Goal: Task Accomplishment & Management: Complete application form

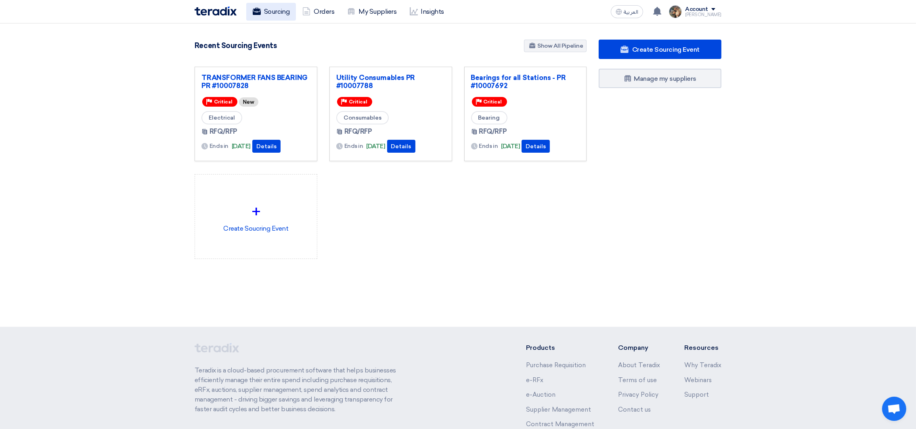
click at [270, 14] on link "Sourcing" at bounding box center [271, 12] width 50 height 18
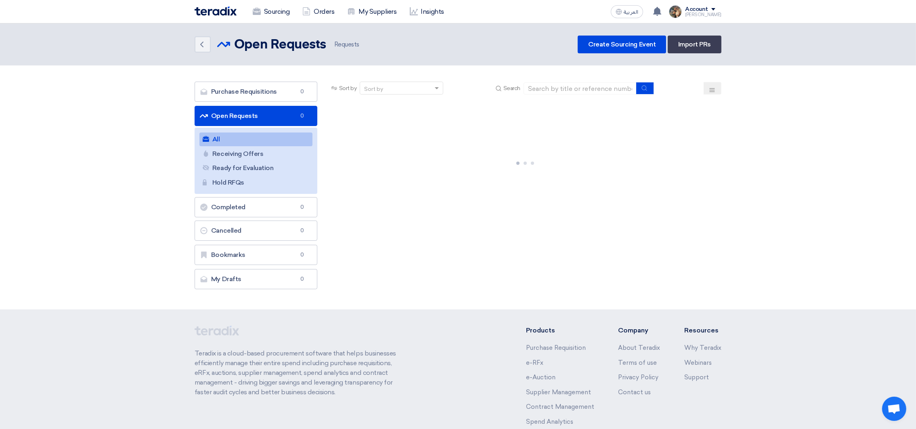
click at [254, 75] on section "Purchase Requisitions Purchase Requisitions 0 Open Requests Open Requests 0 All…" at bounding box center [458, 187] width 916 height 244
click at [255, 87] on link "Purchase Requisitions Purchase Requisitions 0" at bounding box center [256, 92] width 123 height 20
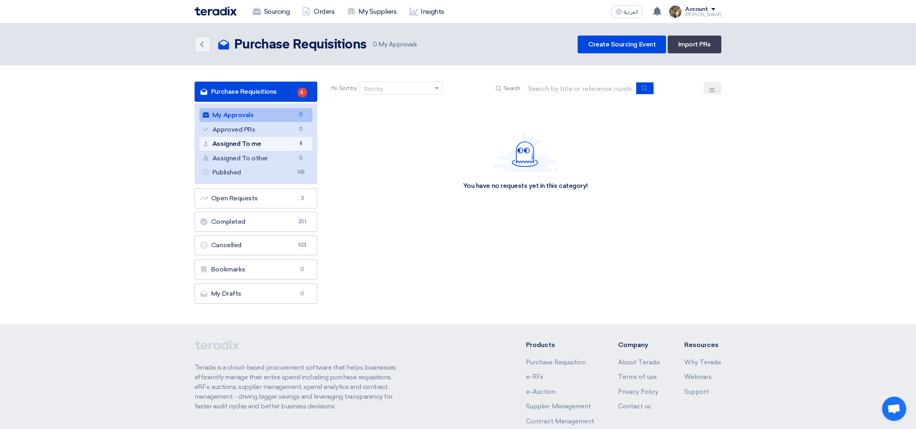
click at [264, 140] on link "Assigned To me Assigned To me 4" at bounding box center [255, 144] width 113 height 14
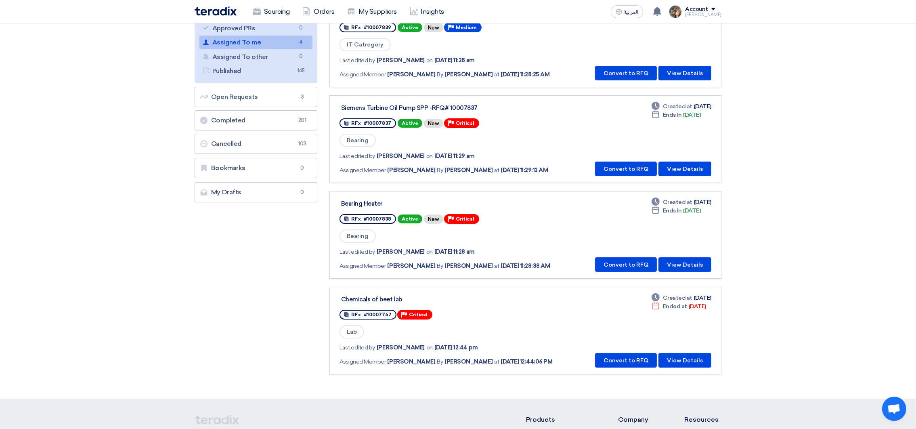
scroll to position [121, 0]
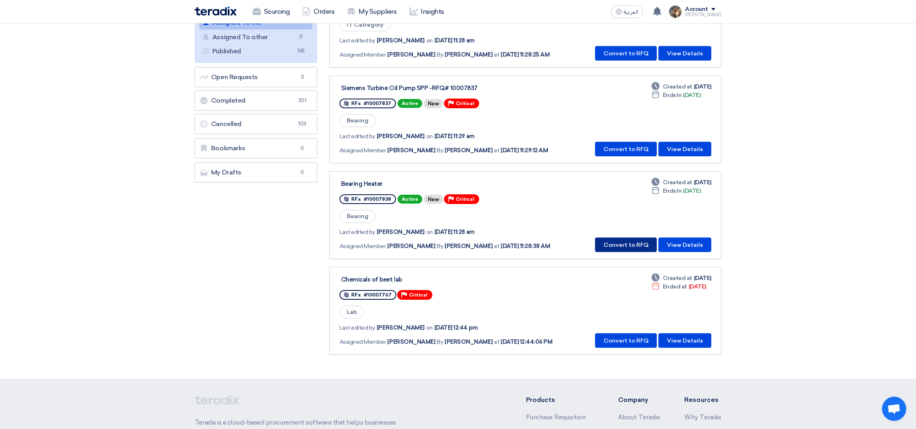
click at [623, 241] on button "Convert to RFQ" at bounding box center [626, 244] width 62 height 15
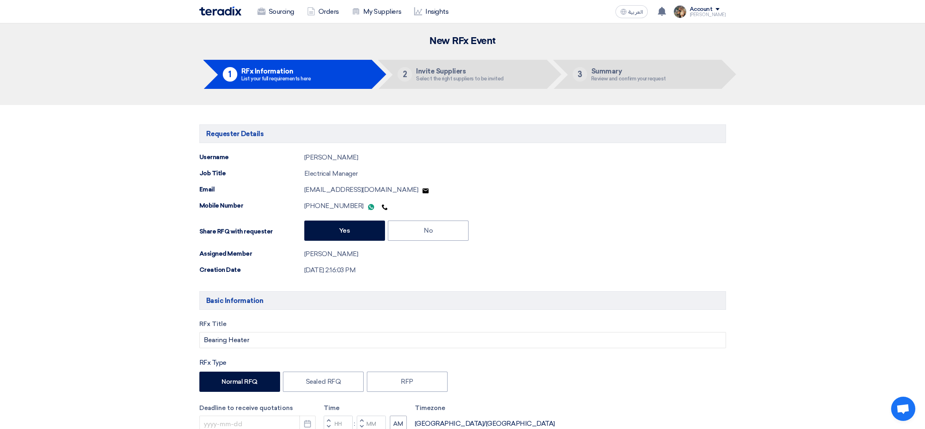
type input "[DATE]"
type input "01"
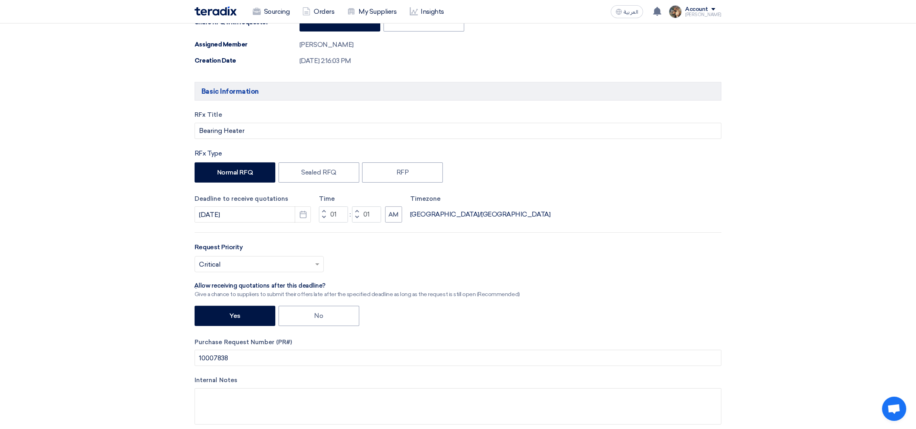
scroll to position [302, 0]
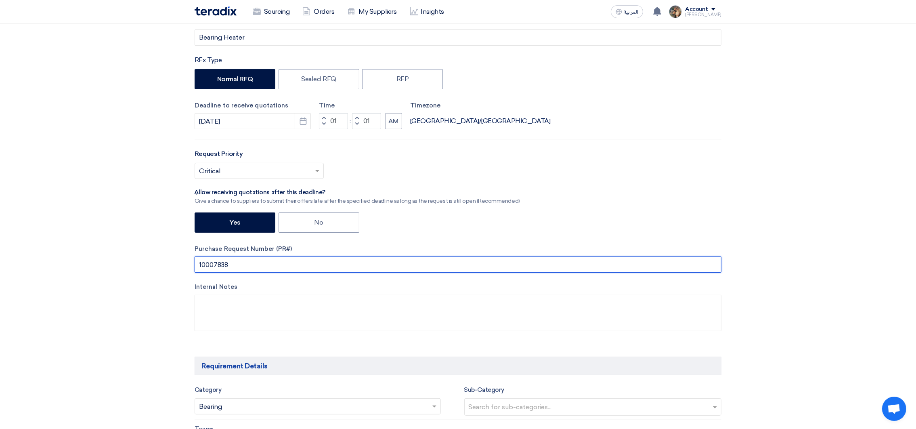
click at [219, 269] on input "10007838" at bounding box center [458, 264] width 527 height 16
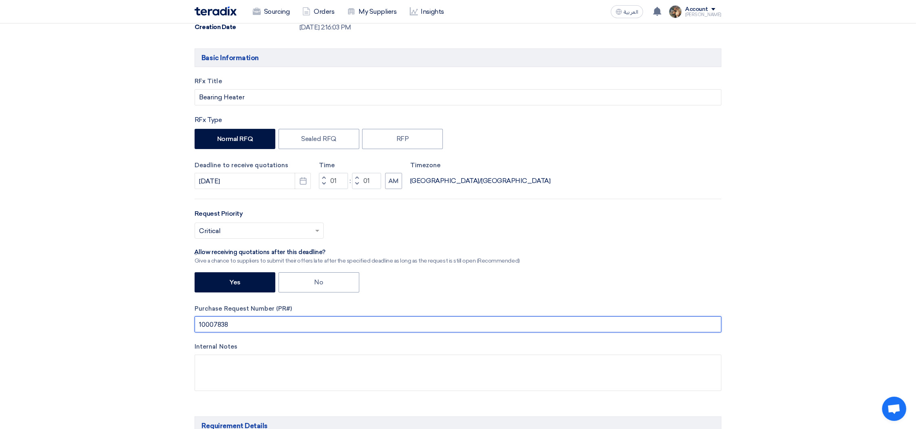
scroll to position [242, 0]
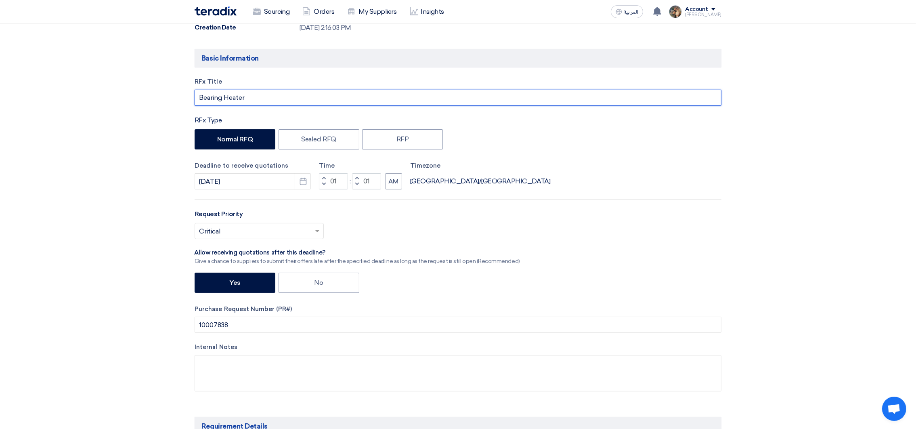
click at [255, 100] on input "Bearing Heater" at bounding box center [458, 98] width 527 height 16
paste input "10007838"
click at [251, 98] on input "Bearing Heater PR #10007838" at bounding box center [458, 98] width 527 height 16
drag, startPoint x: 251, startPoint y: 98, endPoint x: 277, endPoint y: 96, distance: 26.7
click at [277, 96] on input "Bearing Heater PR #10007838" at bounding box center [458, 98] width 527 height 16
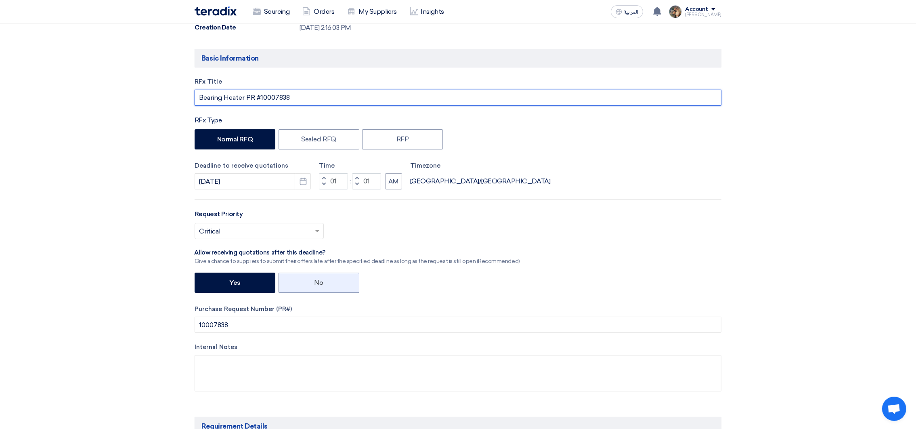
type input "Bearing Heater PR #10007838"
click at [331, 278] on label "No" at bounding box center [319, 283] width 81 height 20
click at [320, 279] on input "No" at bounding box center [317, 281] width 5 height 5
radio input "true"
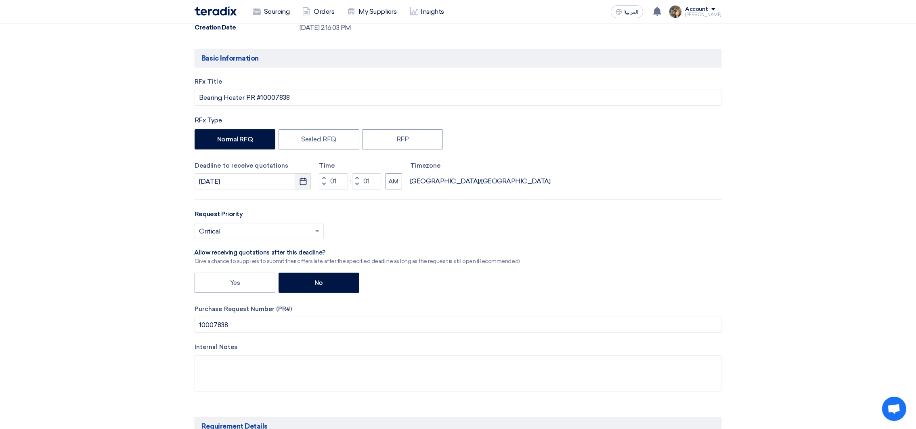
click at [296, 183] on button "Pick a date" at bounding box center [303, 181] width 16 height 16
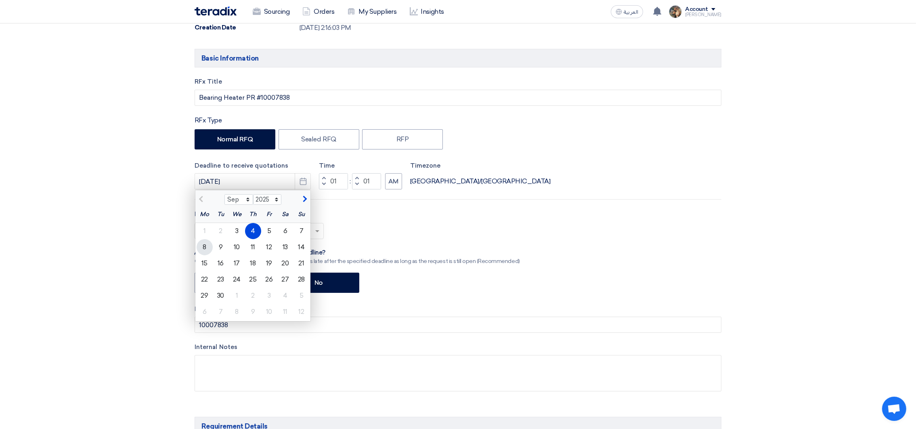
click at [206, 248] on div "8" at bounding box center [205, 247] width 16 height 16
type input "[DATE]"
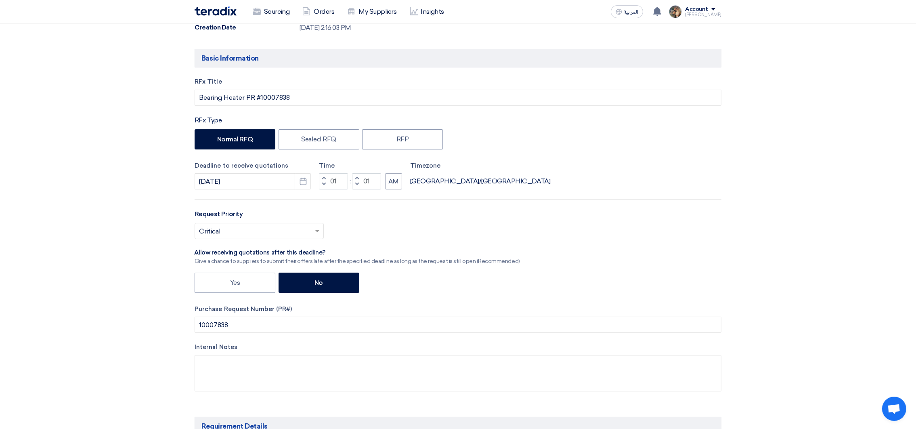
click at [409, 183] on div "Deadline to receive quotations [DATE] Pick a date Time Increment hours 01 Decre…" at bounding box center [458, 175] width 527 height 29
click at [396, 185] on button "AM" at bounding box center [393, 181] width 17 height 16
click at [321, 188] on button "Decrement hours" at bounding box center [324, 185] width 10 height 10
type input "12"
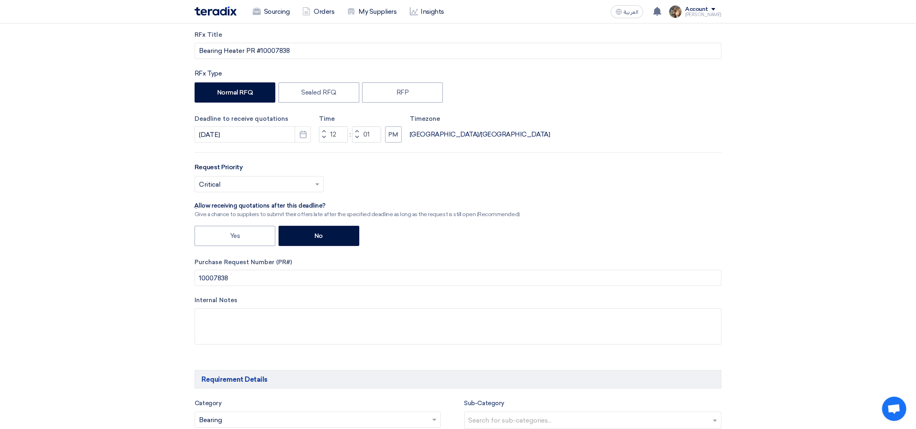
scroll to position [363, 0]
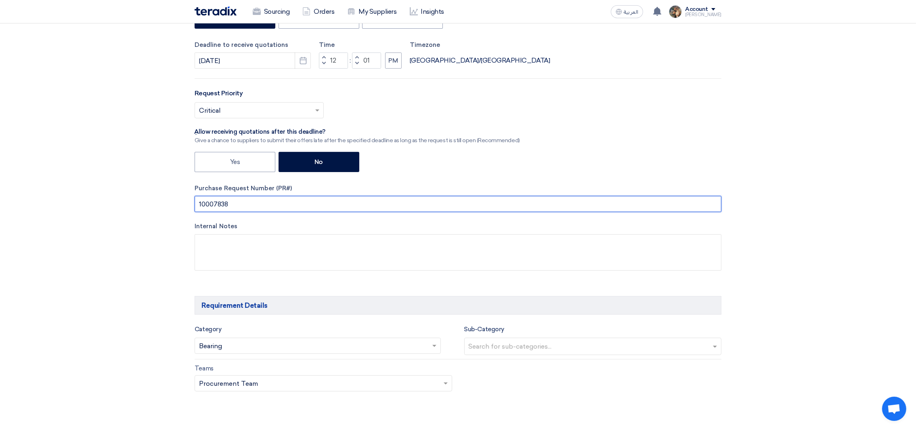
click at [221, 206] on input "10007838" at bounding box center [458, 204] width 527 height 16
paste input "PR #"
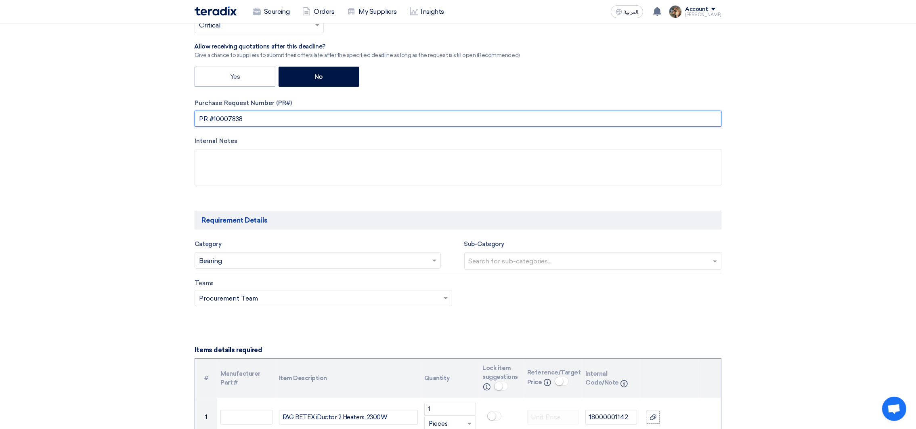
scroll to position [485, 0]
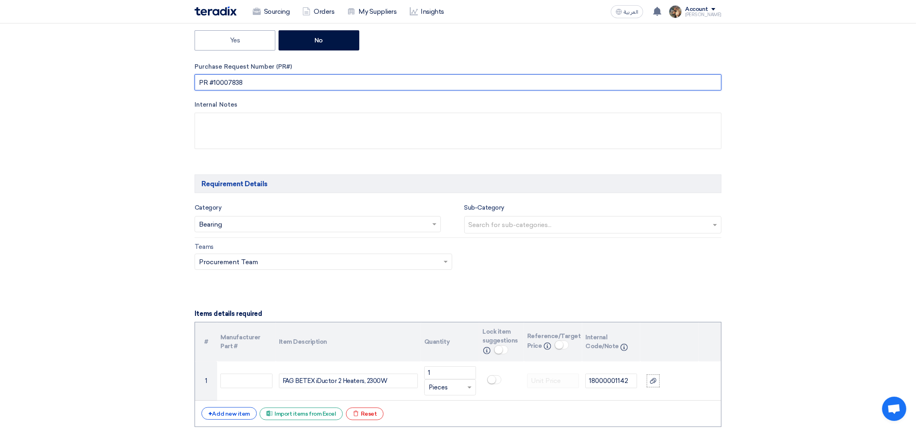
type input "PR #10007838"
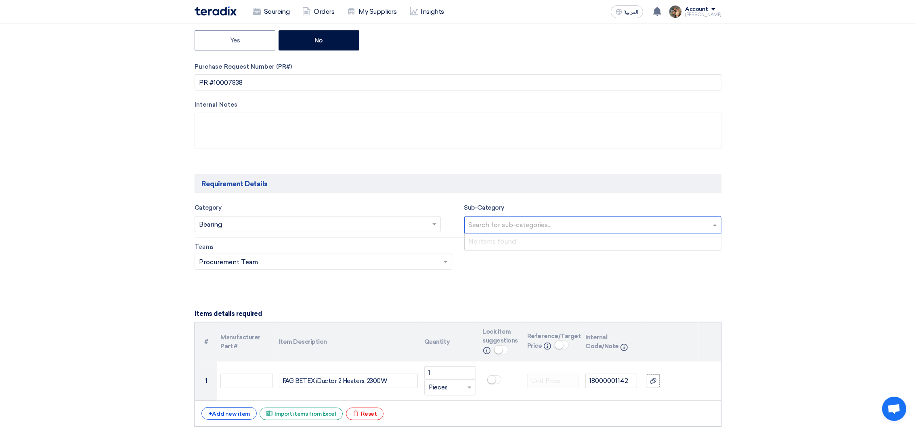
click at [498, 229] on input "text" at bounding box center [594, 225] width 251 height 13
click at [410, 180] on h5 "Requirement Details" at bounding box center [458, 183] width 527 height 19
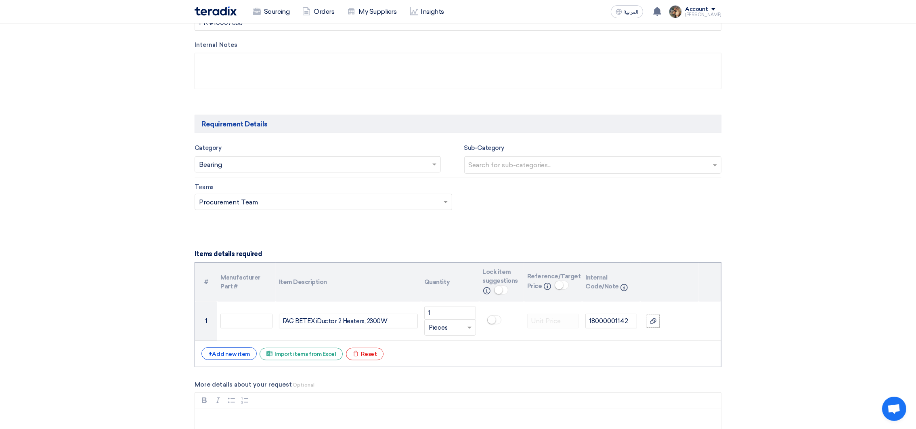
scroll to position [666, 0]
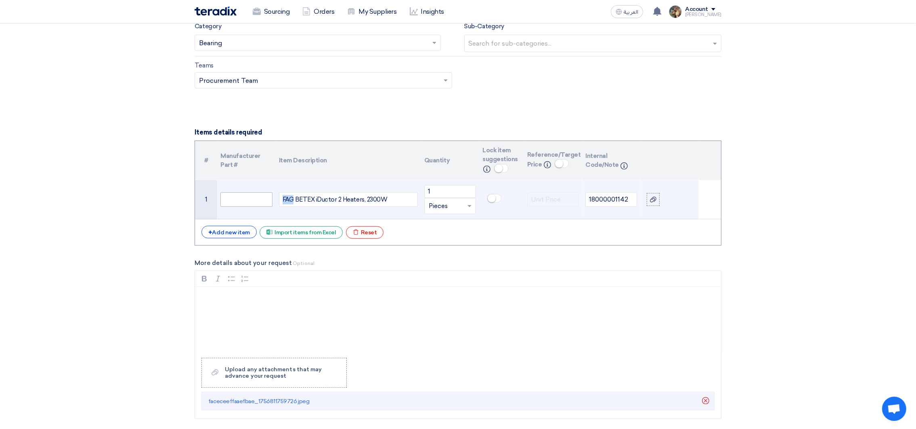
drag, startPoint x: 294, startPoint y: 201, endPoint x: 268, endPoint y: 201, distance: 26.2
click at [268, 201] on tr "1 FAG BETEX iDuctor 2 Heaters, 2300W 1 Unit × Pieces 18000001142" at bounding box center [458, 199] width 526 height 39
copy div "FAG"
click at [250, 205] on input "text" at bounding box center [246, 199] width 52 height 15
paste input "FAG"
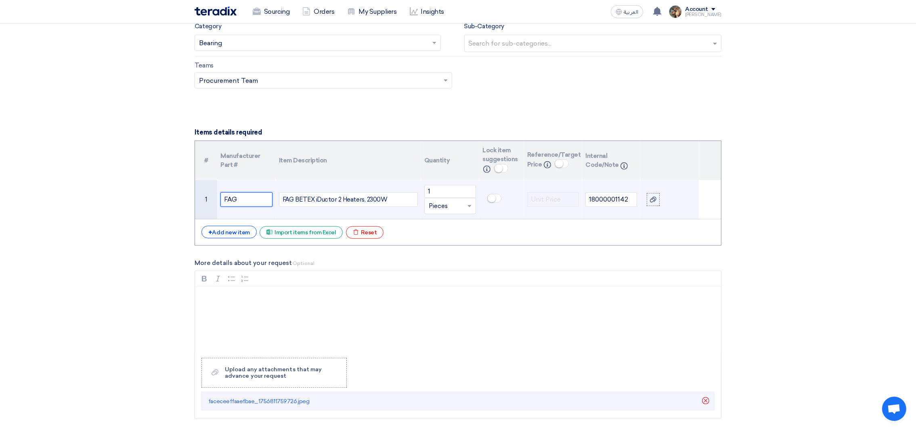
type input "FAG"
click at [275, 201] on td "FAG" at bounding box center [246, 199] width 58 height 39
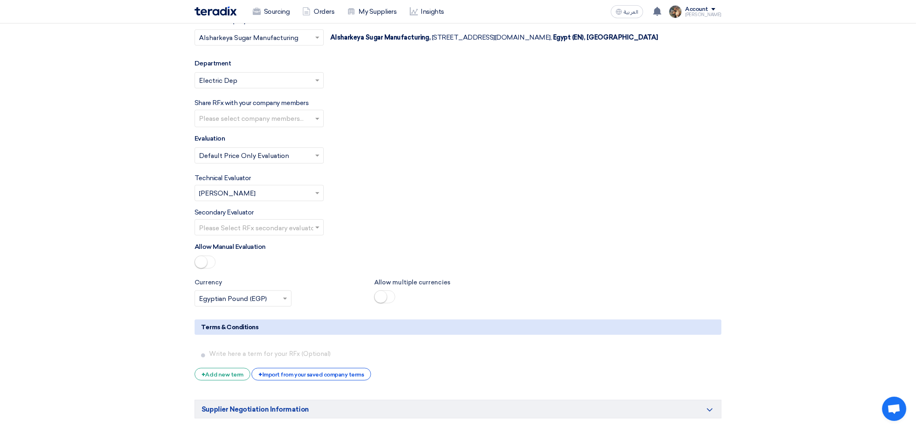
scroll to position [1211, 0]
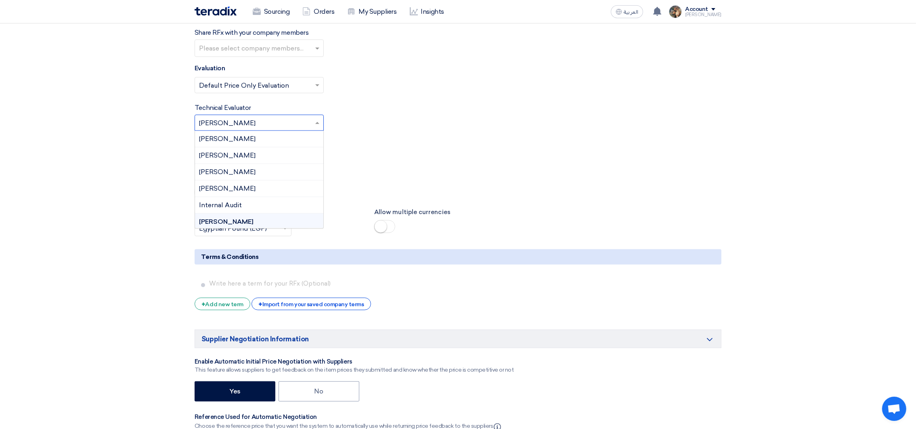
click at [244, 130] on input "text" at bounding box center [255, 123] width 112 height 13
click at [245, 143] on span "[PERSON_NAME]" at bounding box center [227, 139] width 57 height 8
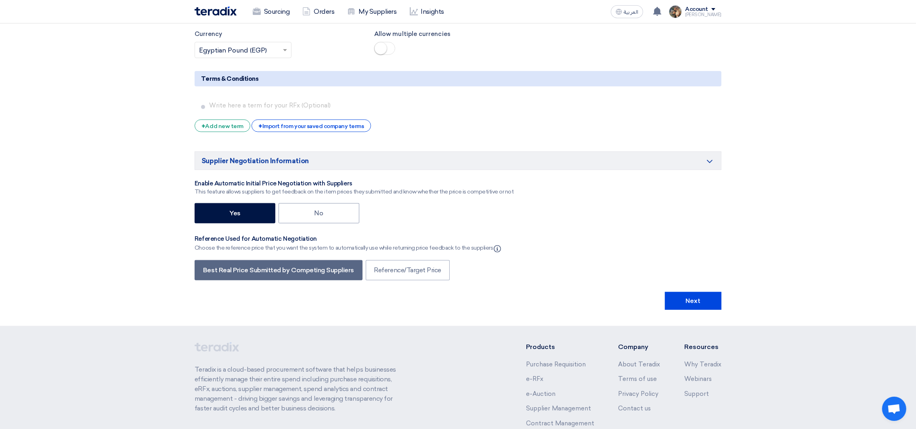
scroll to position [1393, 0]
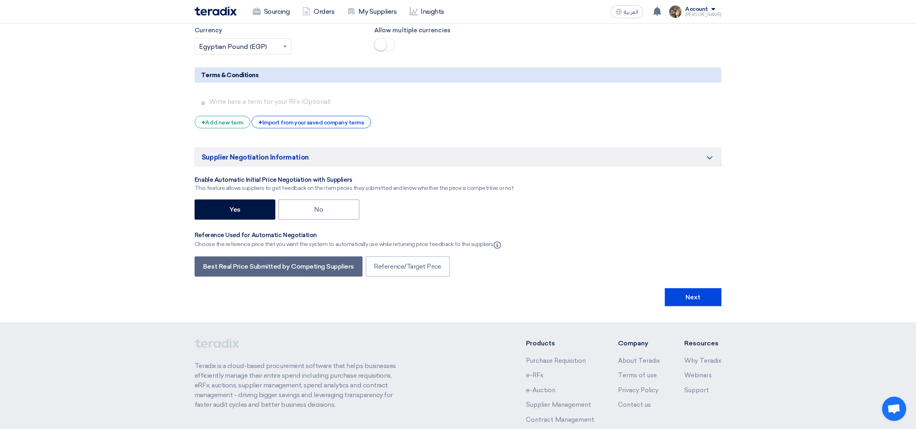
click at [333, 128] on div "+ Import from your saved company terms" at bounding box center [311, 122] width 119 height 13
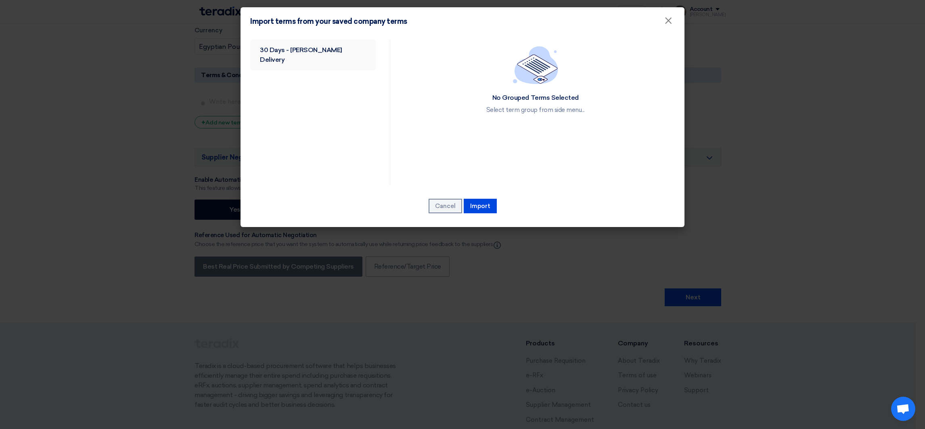
click at [306, 50] on link "30 Days - [PERSON_NAME] Delivery" at bounding box center [313, 55] width 126 height 31
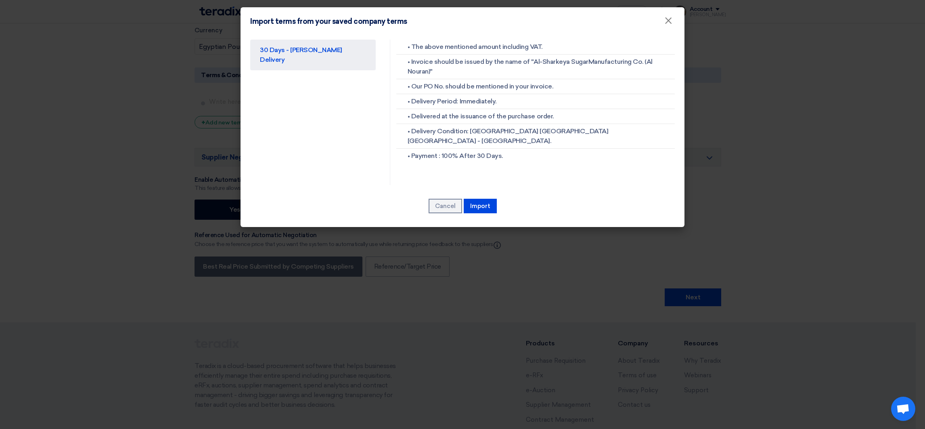
click at [474, 213] on div "Cancel [GEOGRAPHIC_DATA]" at bounding box center [462, 206] width 425 height 16
click at [477, 207] on button "Import" at bounding box center [480, 206] width 33 height 15
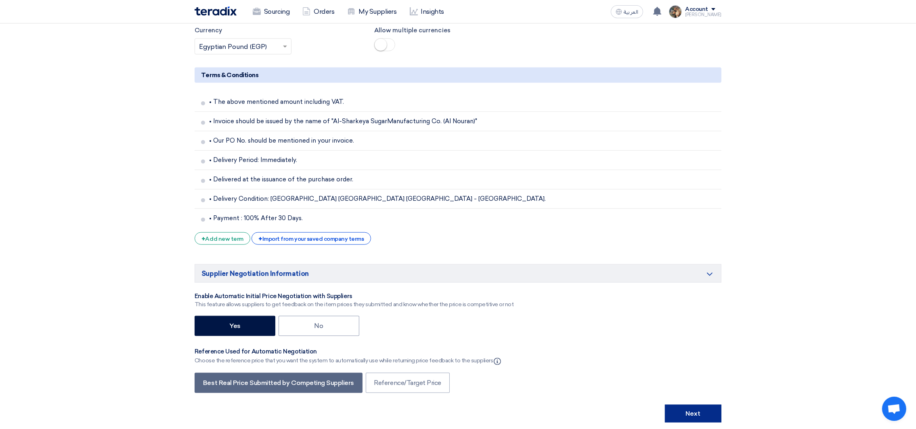
click at [692, 411] on button "Next" at bounding box center [693, 414] width 57 height 18
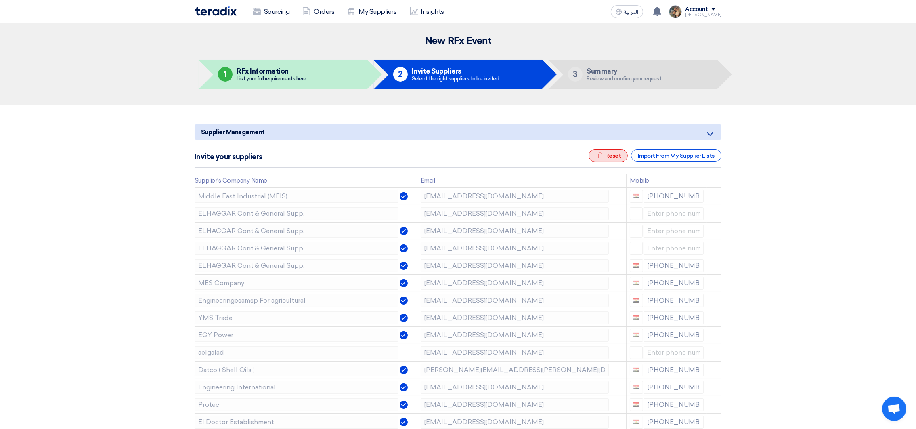
click at [612, 155] on div "Excel file Reset" at bounding box center [609, 155] width 40 height 13
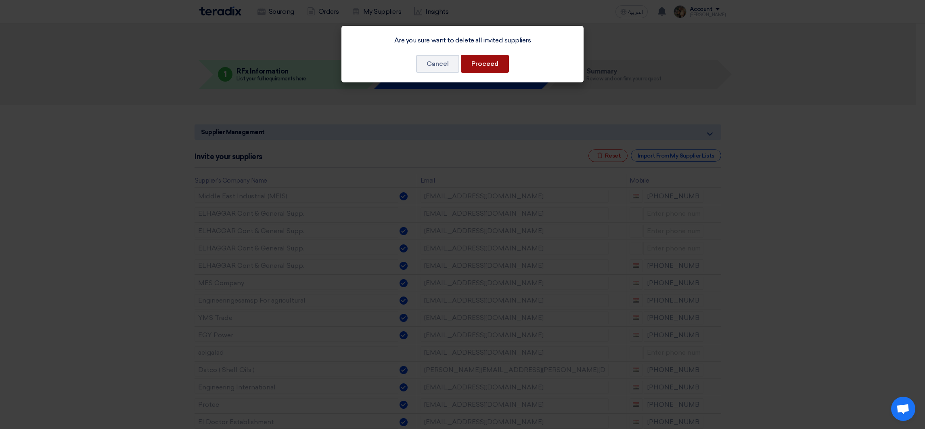
click at [503, 66] on button "Proceed" at bounding box center [485, 64] width 48 height 18
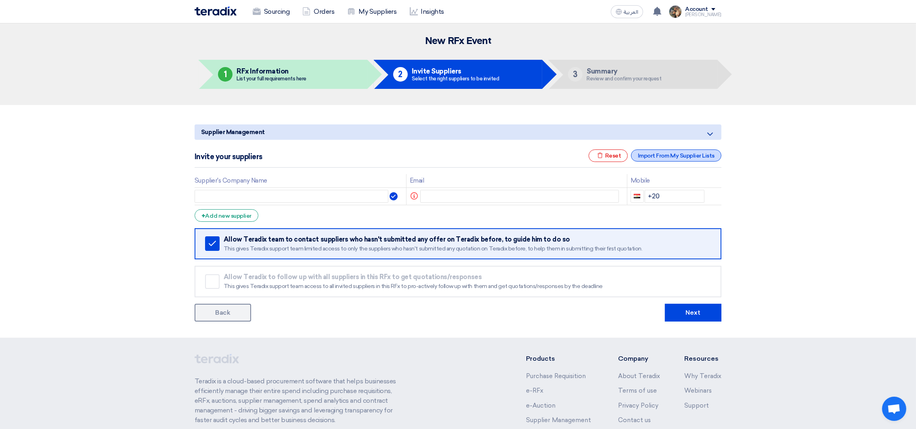
click at [673, 155] on div "Import From My Supplier Lists" at bounding box center [676, 155] width 90 height 12
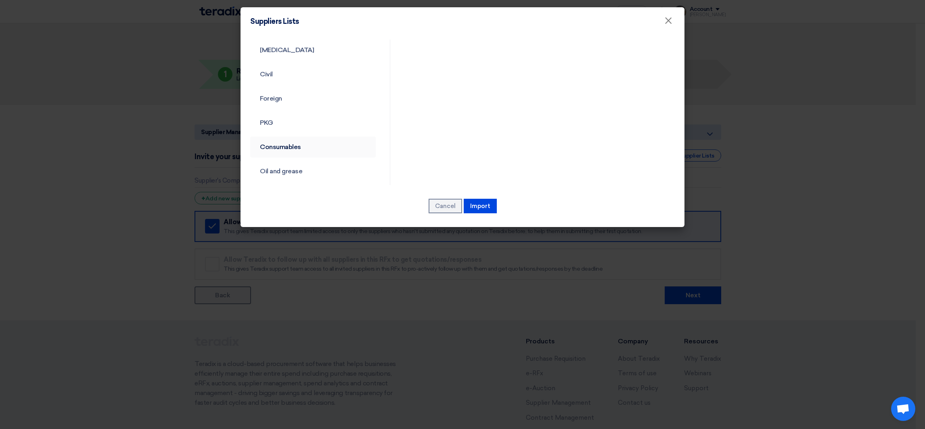
scroll to position [302, 0]
click at [282, 140] on link "Bearing" at bounding box center [313, 135] width 126 height 21
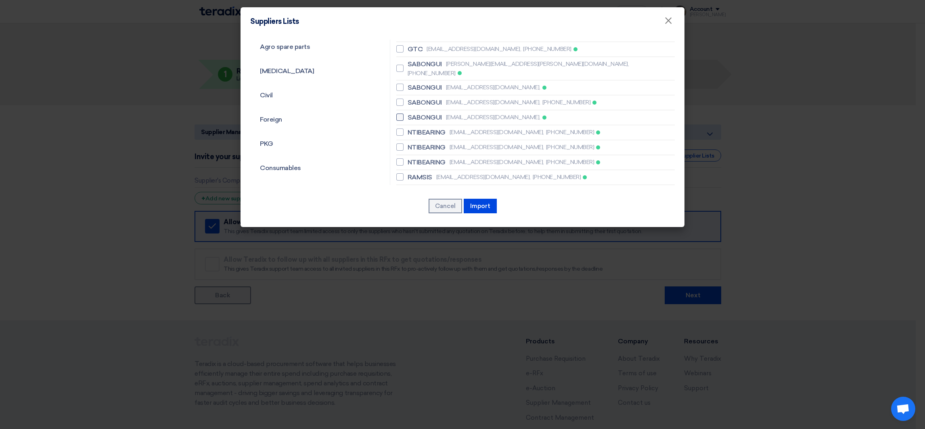
scroll to position [242, 0]
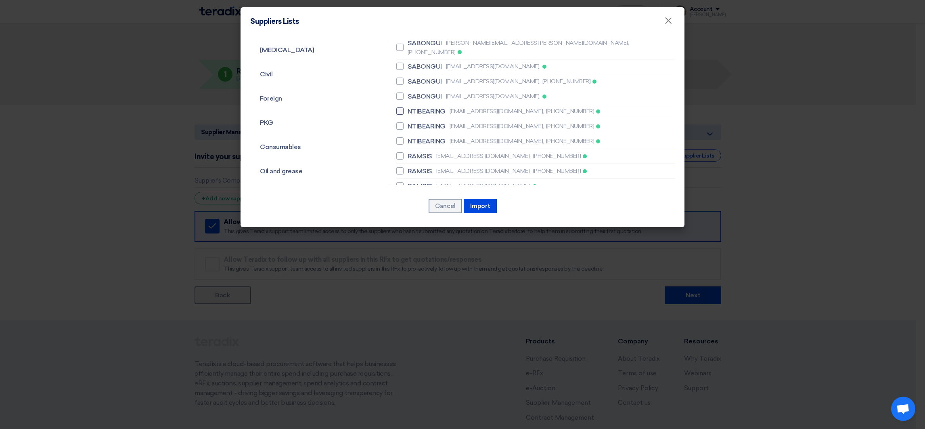
click at [428, 107] on span "NTIBEARING" at bounding box center [427, 112] width 38 height 10
click at [413, 109] on input "NTIBEARING [EMAIL_ADDRESS][DOMAIN_NAME], [PHONE_NUMBER]" at bounding box center [410, 111] width 5 height 5
checkbox input "true"
click at [430, 122] on span "NTIBEARING" at bounding box center [427, 127] width 38 height 10
click at [413, 124] on input "NTIBEARING [EMAIL_ADDRESS][DOMAIN_NAME], [PHONE_NUMBER]" at bounding box center [410, 126] width 5 height 5
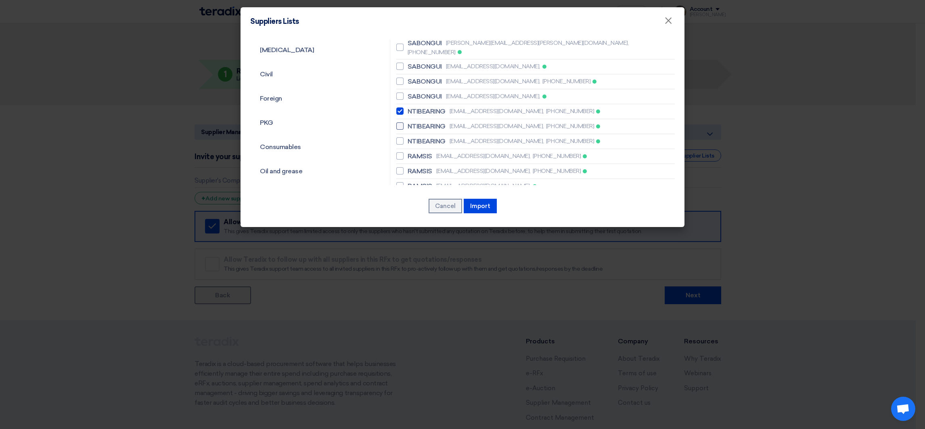
checkbox input "true"
click at [432, 136] on span "NTIBEARING" at bounding box center [427, 141] width 38 height 10
click at [413, 138] on input "NTIBEARING [EMAIL_ADDRESS][DOMAIN_NAME], [PHONE_NUMBER]" at bounding box center [410, 140] width 5 height 5
checkbox input "true"
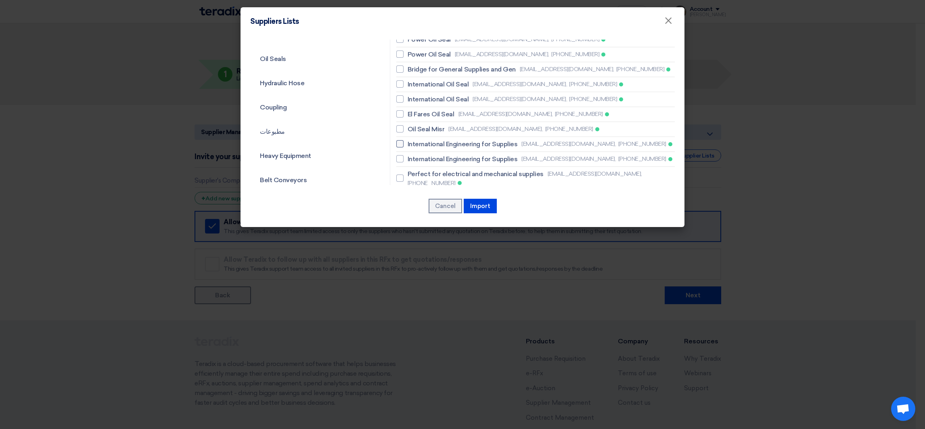
scroll to position [787, 0]
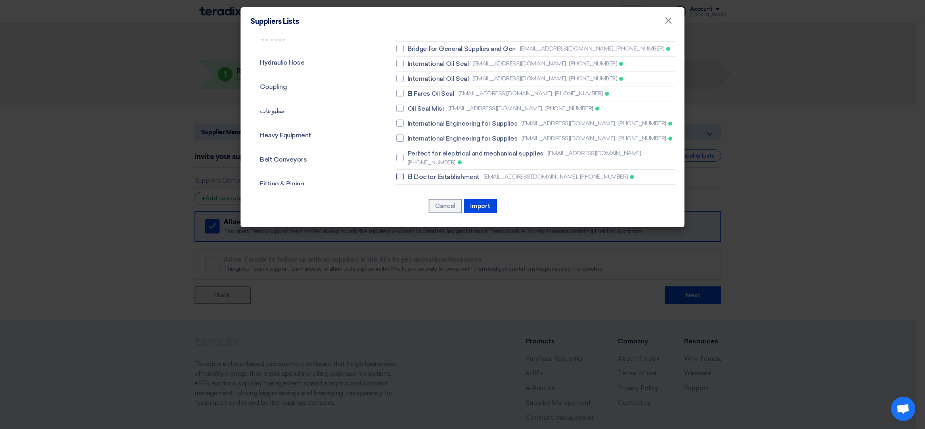
click at [439, 172] on span "El Doctor Establishment" at bounding box center [444, 177] width 72 height 10
click at [413, 174] on input "El Doctor Establishment [EMAIL_ADDRESS][DOMAIN_NAME], [PHONE_NUMBER]" at bounding box center [410, 176] width 5 height 5
checkbox input "true"
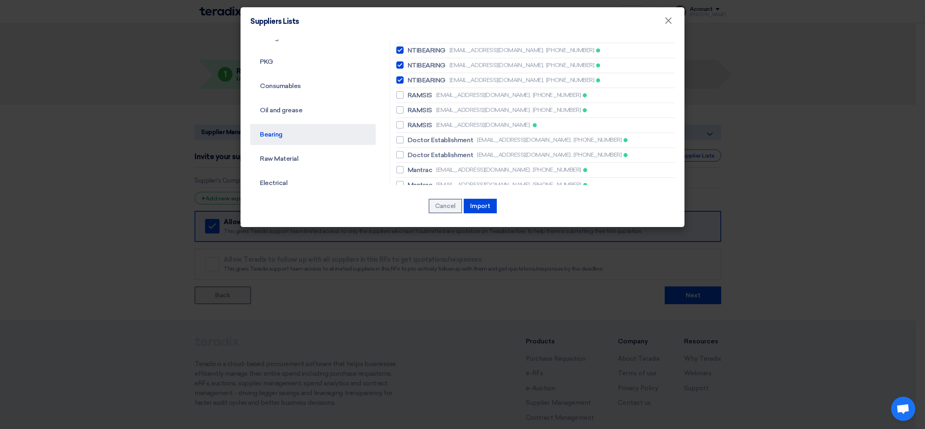
scroll to position [302, 0]
click at [430, 136] on span "Doctor Establishment" at bounding box center [440, 141] width 65 height 10
click at [413, 138] on input "Doctor Establishment [EMAIL_ADDRESS][DOMAIN_NAME], [PHONE_NUMBER]" at bounding box center [410, 140] width 5 height 5
checkbox input "true"
click at [443, 151] on span "Doctor Establishment" at bounding box center [440, 156] width 65 height 10
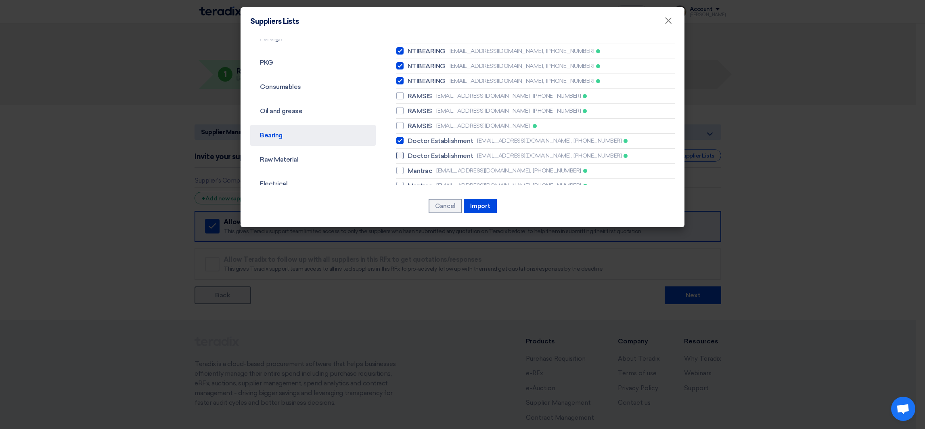
click at [413, 153] on input "Doctor Establishment [EMAIL_ADDRESS][DOMAIN_NAME], [PHONE_NUMBER]" at bounding box center [410, 155] width 5 height 5
checkbox input "true"
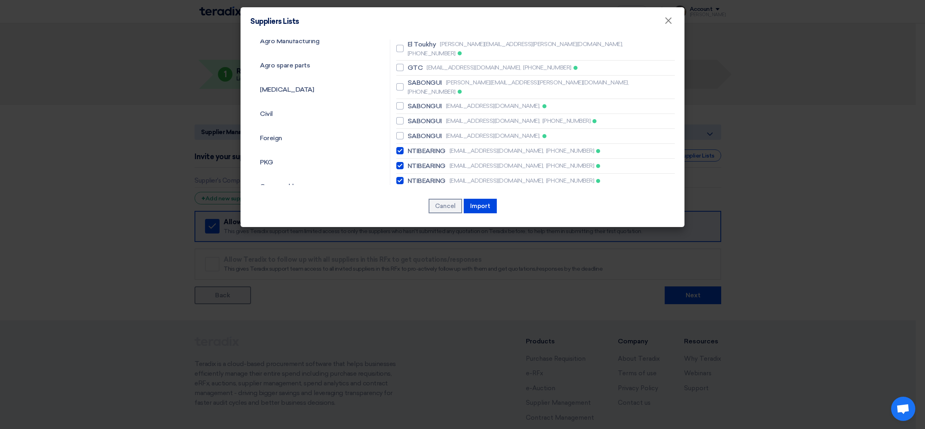
scroll to position [181, 0]
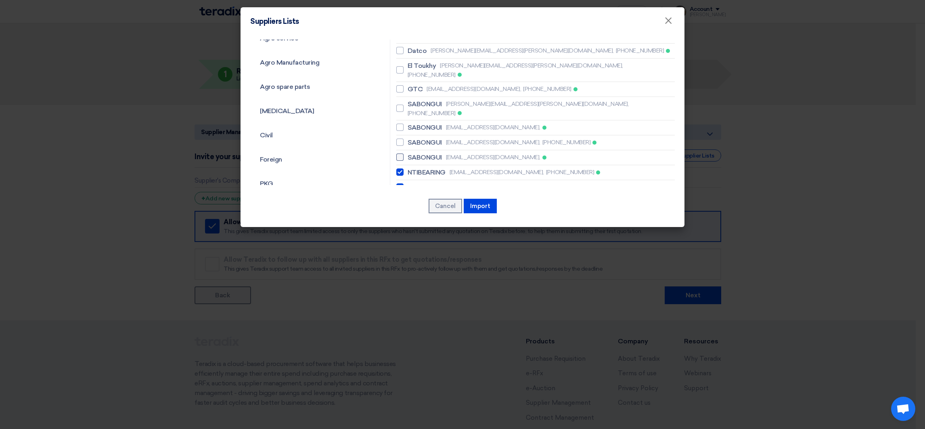
click at [433, 153] on span "SABONGUI" at bounding box center [425, 158] width 34 height 10
click at [413, 155] on input "SABONGUI [EMAIL_ADDRESS][PERSON_NAME][DOMAIN_NAME]," at bounding box center [410, 157] width 5 height 5
checkbox input "true"
click at [432, 138] on span "SABONGUI" at bounding box center [425, 143] width 34 height 10
click at [413, 140] on input "SABONGUI [EMAIL_ADDRESS][DOMAIN_NAME], [PHONE_NUMBER]" at bounding box center [410, 142] width 5 height 5
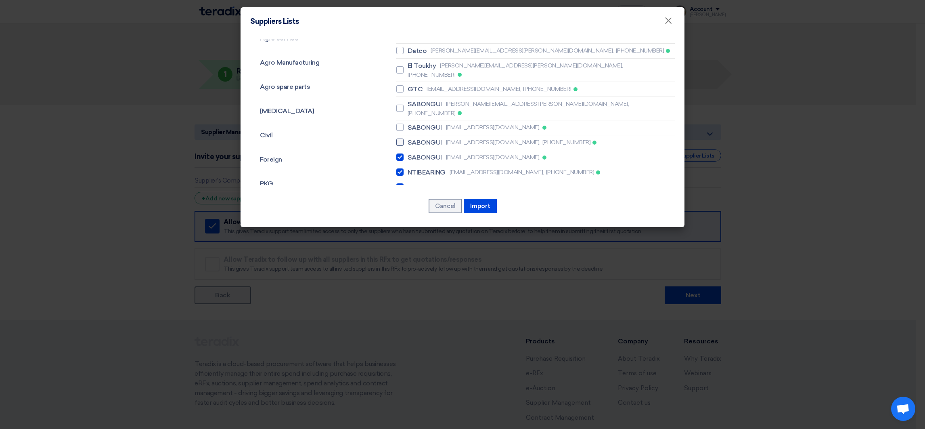
checkbox input "true"
click at [427, 123] on span "SABONGUI" at bounding box center [425, 128] width 34 height 10
click at [413, 125] on input "SABONGUI [EMAIL_ADDRESS][DOMAIN_NAME]," at bounding box center [410, 127] width 5 height 5
checkbox input "true"
click at [425, 99] on span "SABONGUI" at bounding box center [425, 104] width 34 height 10
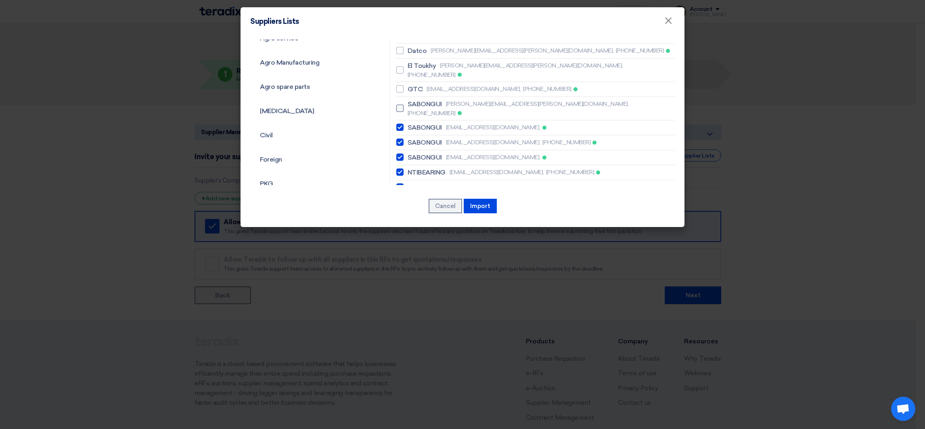
click at [413, 106] on input "SABONGUI [EMAIL_ADDRESS][PERSON_NAME][DOMAIN_NAME], [PHONE_NUMBER]" at bounding box center [410, 108] width 5 height 5
checkbox input "true"
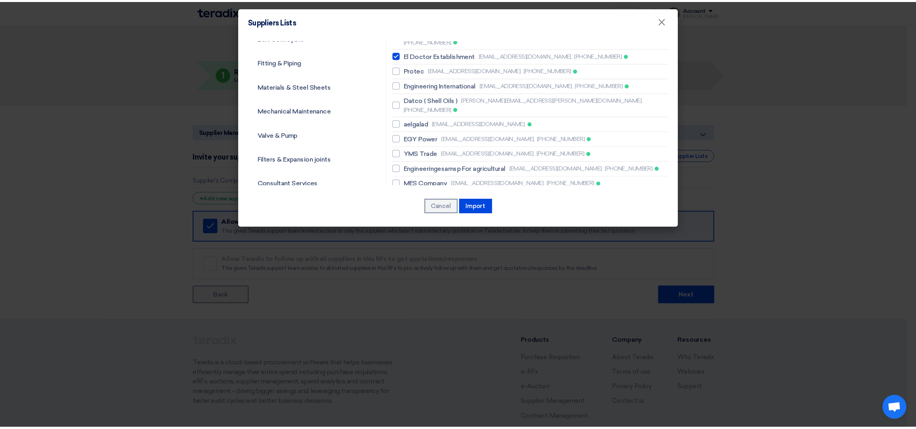
scroll to position [954, 0]
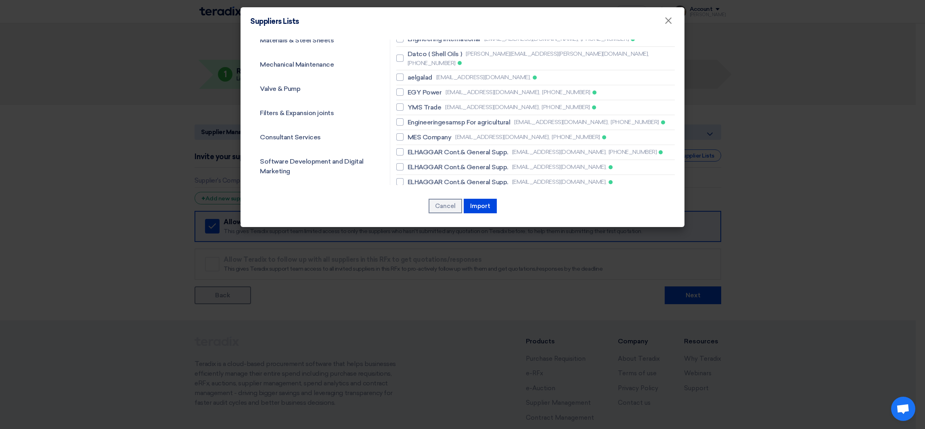
click at [483, 207] on span "Middle East Industrial (MEIS)" at bounding box center [449, 212] width 82 height 10
click at [413, 209] on input "Middle East Industrial ([PERSON_NAME]) [EMAIL_ADDRESS][DOMAIN_NAME], [PHONE_NUM…" at bounding box center [410, 211] width 5 height 5
checkbox input "true"
click at [480, 211] on button "Import" at bounding box center [480, 206] width 33 height 15
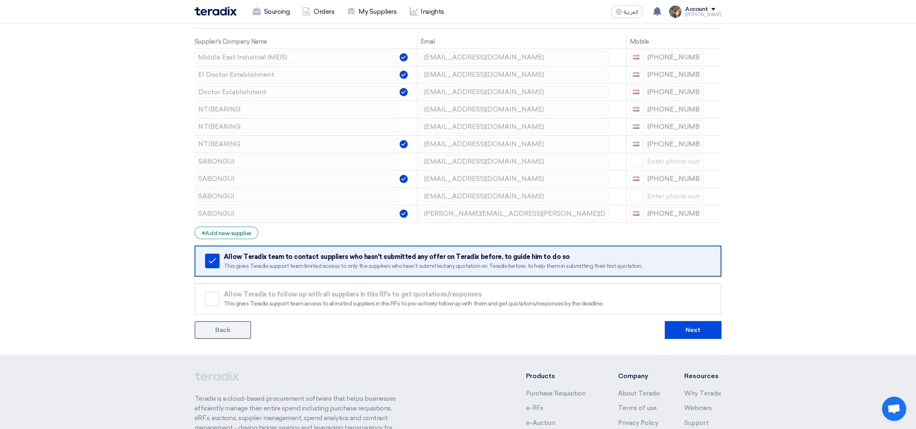
scroll to position [242, 0]
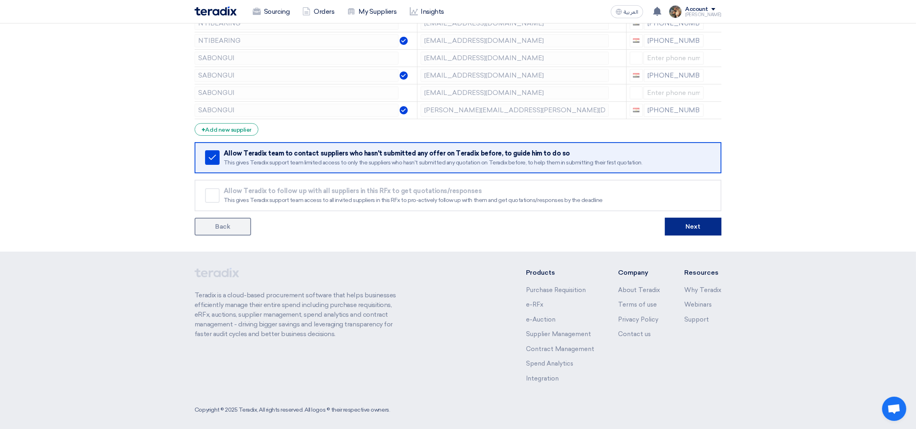
click at [680, 226] on button "Next" at bounding box center [693, 227] width 57 height 18
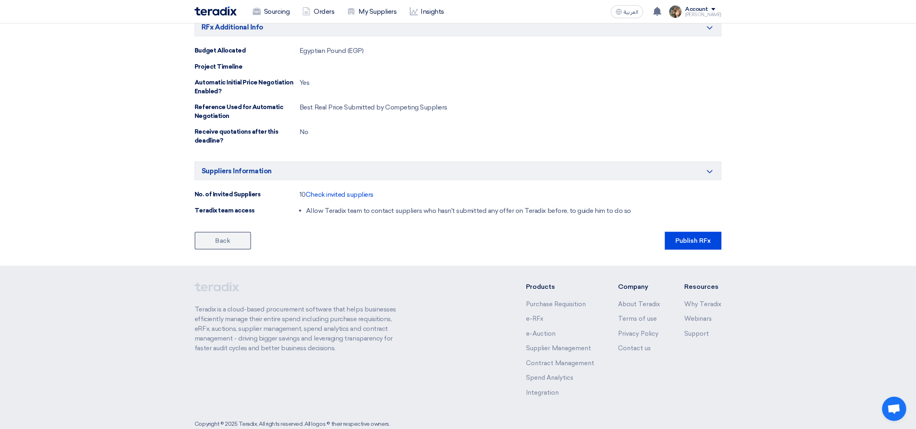
scroll to position [522, 0]
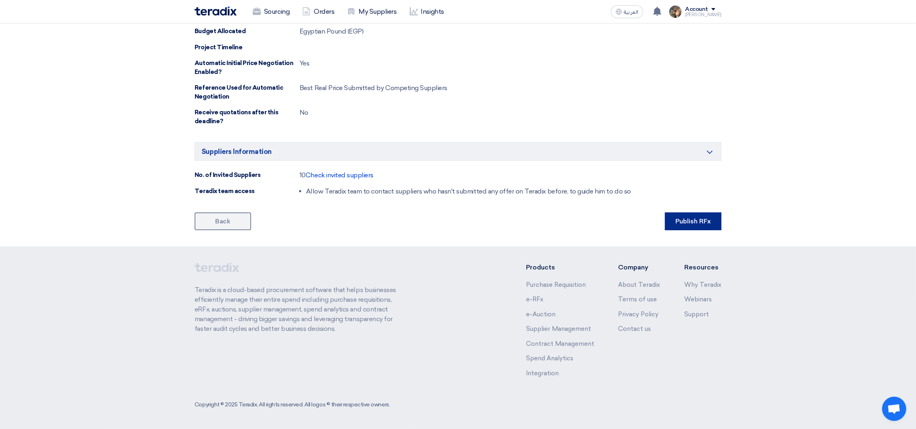
click at [670, 221] on button "Publish RFx" at bounding box center [693, 221] width 57 height 18
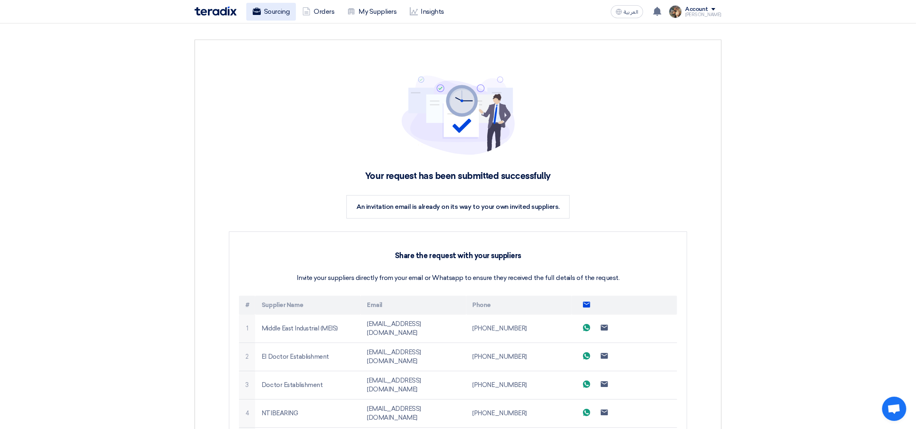
click at [273, 13] on link "Sourcing" at bounding box center [271, 12] width 50 height 18
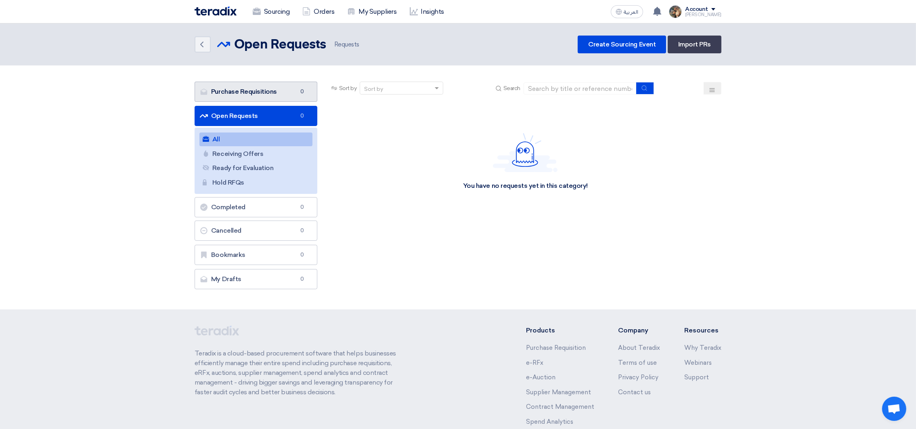
click at [255, 90] on link "Purchase Requisitions Purchase Requisitions 0" at bounding box center [256, 92] width 123 height 20
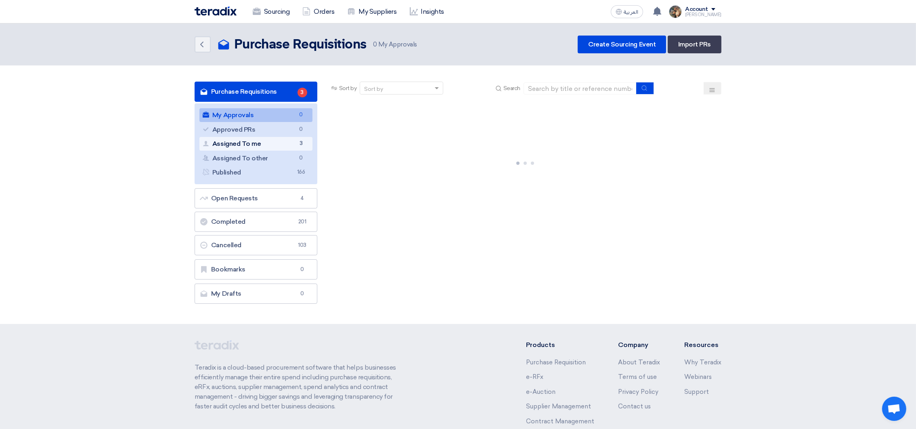
click at [261, 140] on link "Assigned To me Assigned To me 3" at bounding box center [255, 144] width 113 height 14
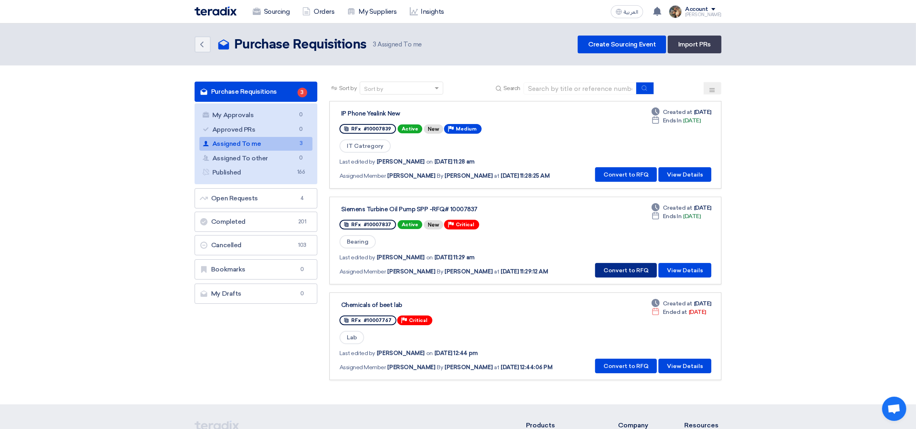
click at [621, 267] on button "Convert to RFQ" at bounding box center [626, 270] width 62 height 15
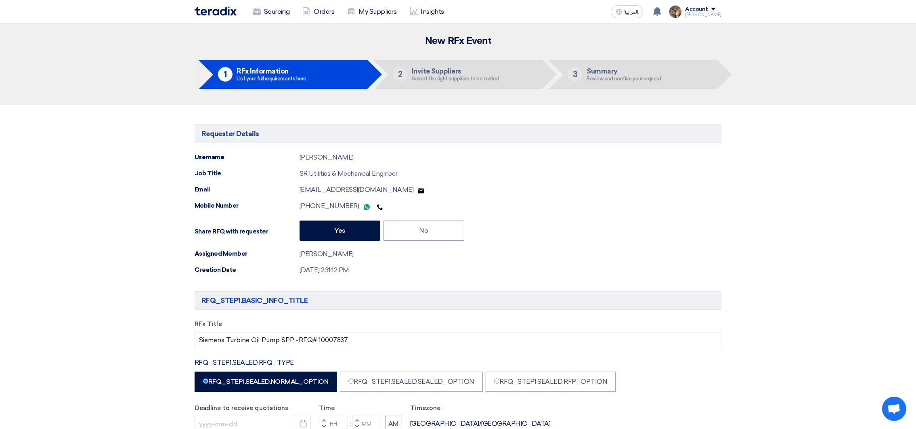
radio input "true"
type input "[DATE]"
type input "10"
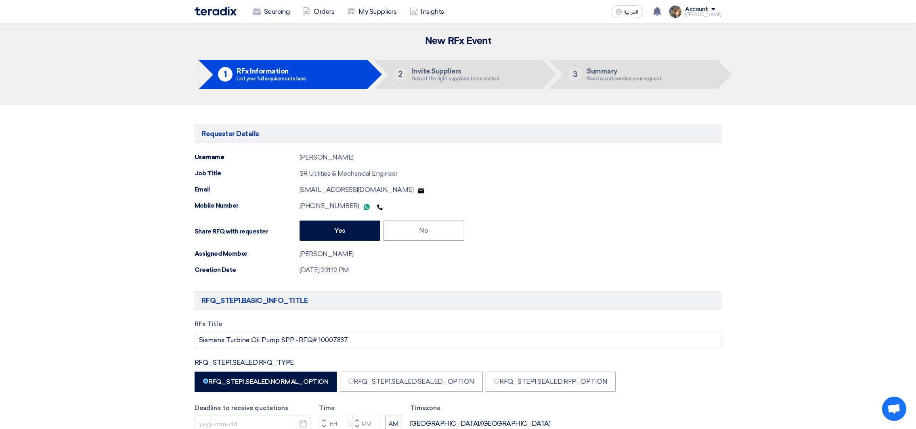
type input "59"
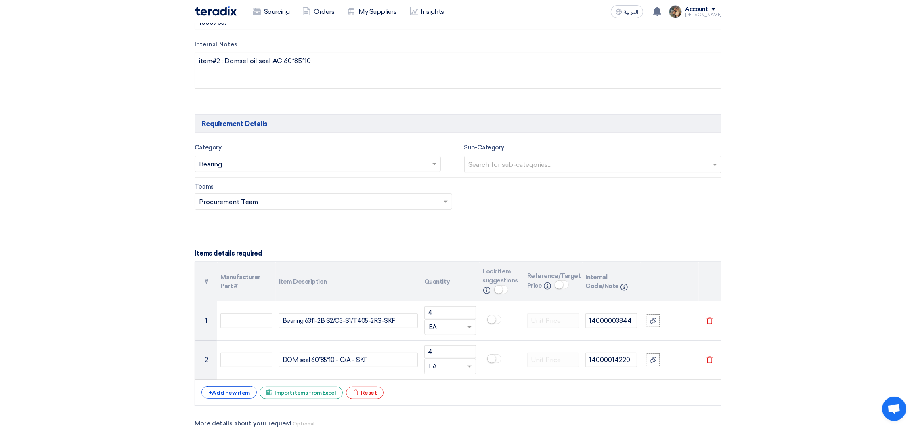
scroll to position [605, 0]
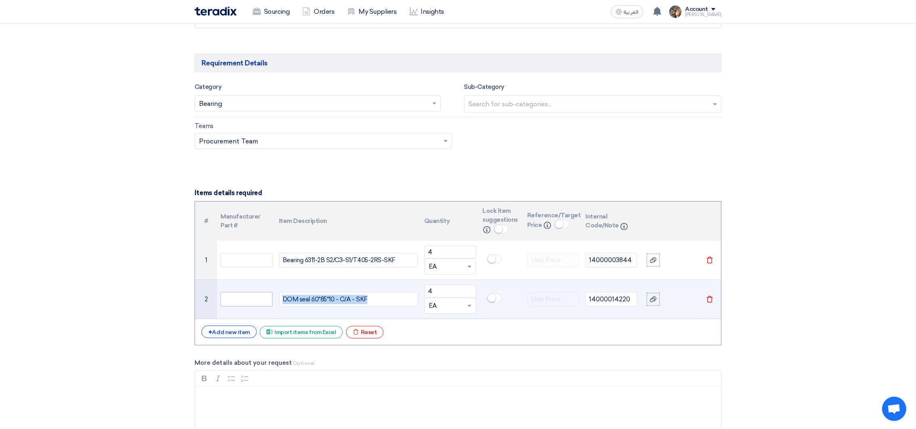
drag, startPoint x: 365, startPoint y: 300, endPoint x: 264, endPoint y: 296, distance: 101.0
click at [264, 296] on tr "2 DOM seal 60*85*10 - C/A - SKF 4 Unit × EA 14000014220 [GEOGRAPHIC_DATA]" at bounding box center [458, 299] width 526 height 39
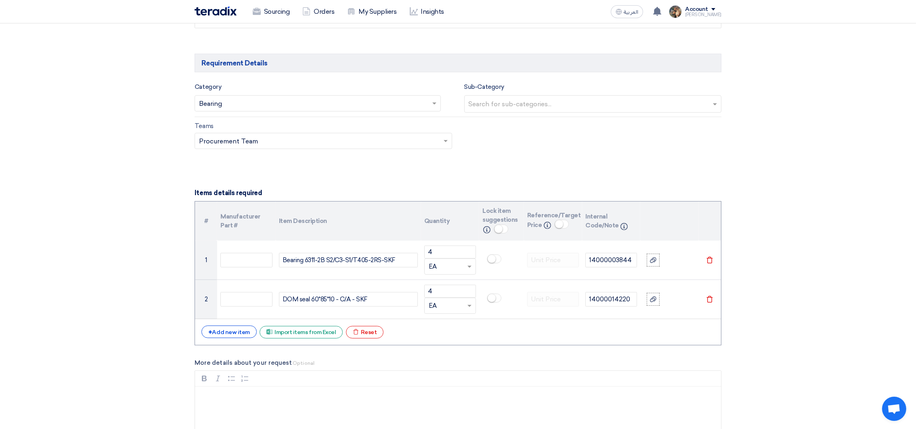
click at [132, 261] on section "Requester Details Username [PERSON_NAME] Job Title SR Utilities & Mechanical En…" at bounding box center [458, 324] width 916 height 1649
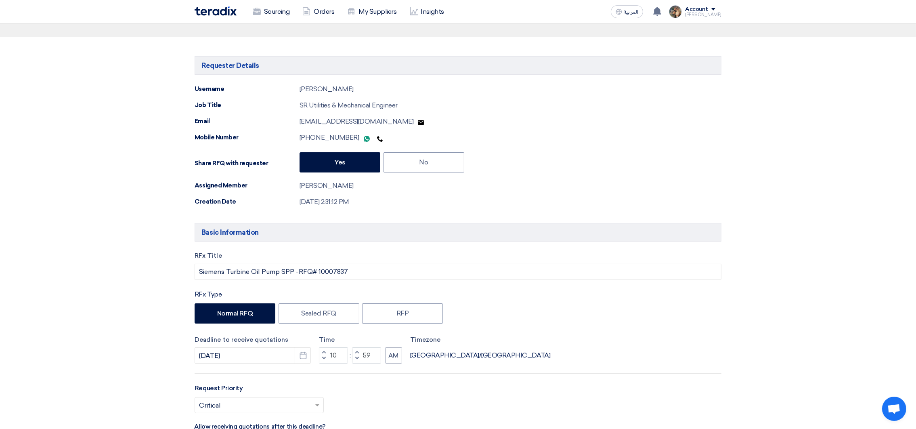
scroll to position [0, 0]
